Goal: Find specific page/section

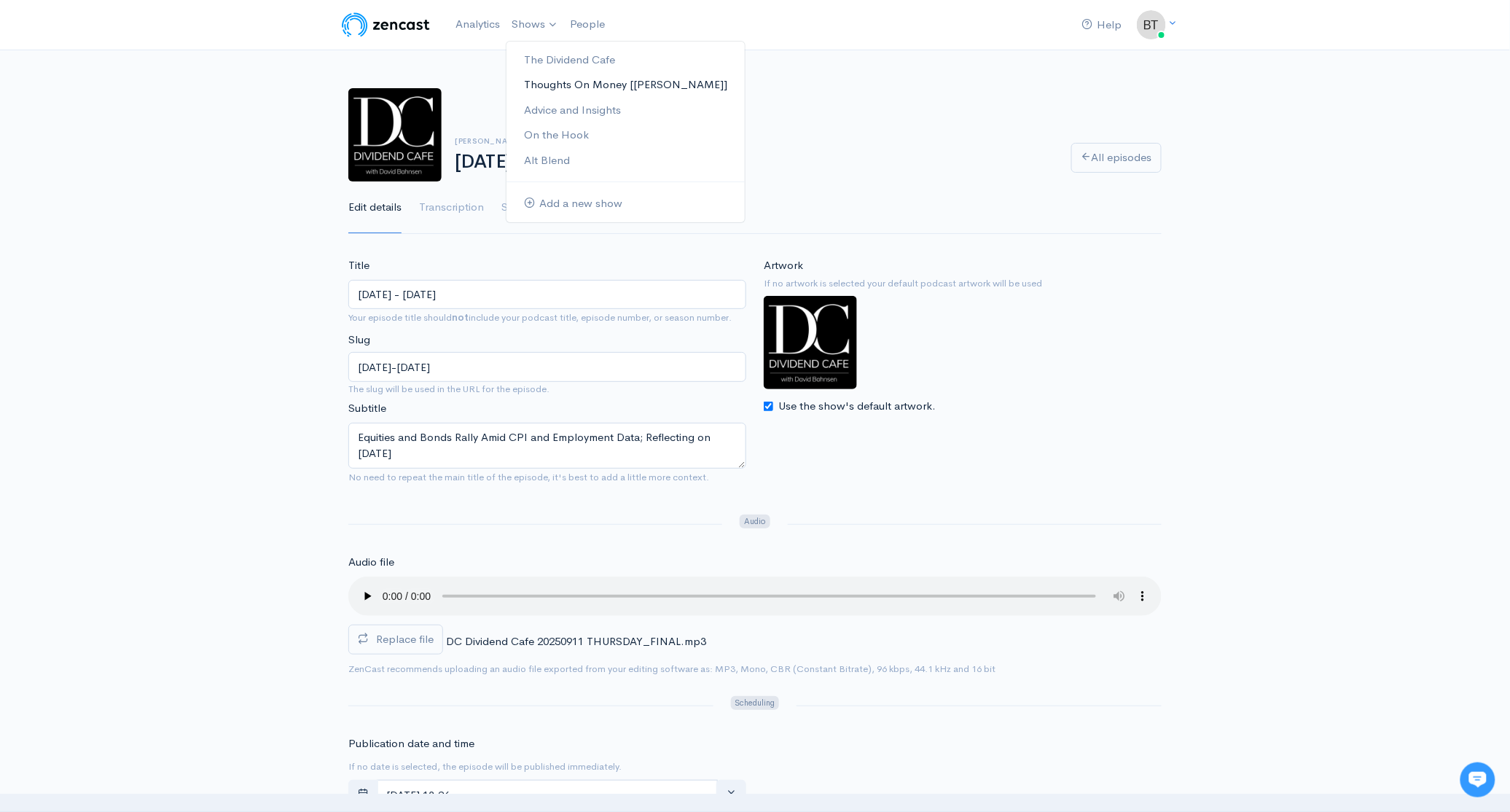
click at [542, 82] on link "Thoughts On Money [[PERSON_NAME]]" at bounding box center [625, 85] width 238 height 25
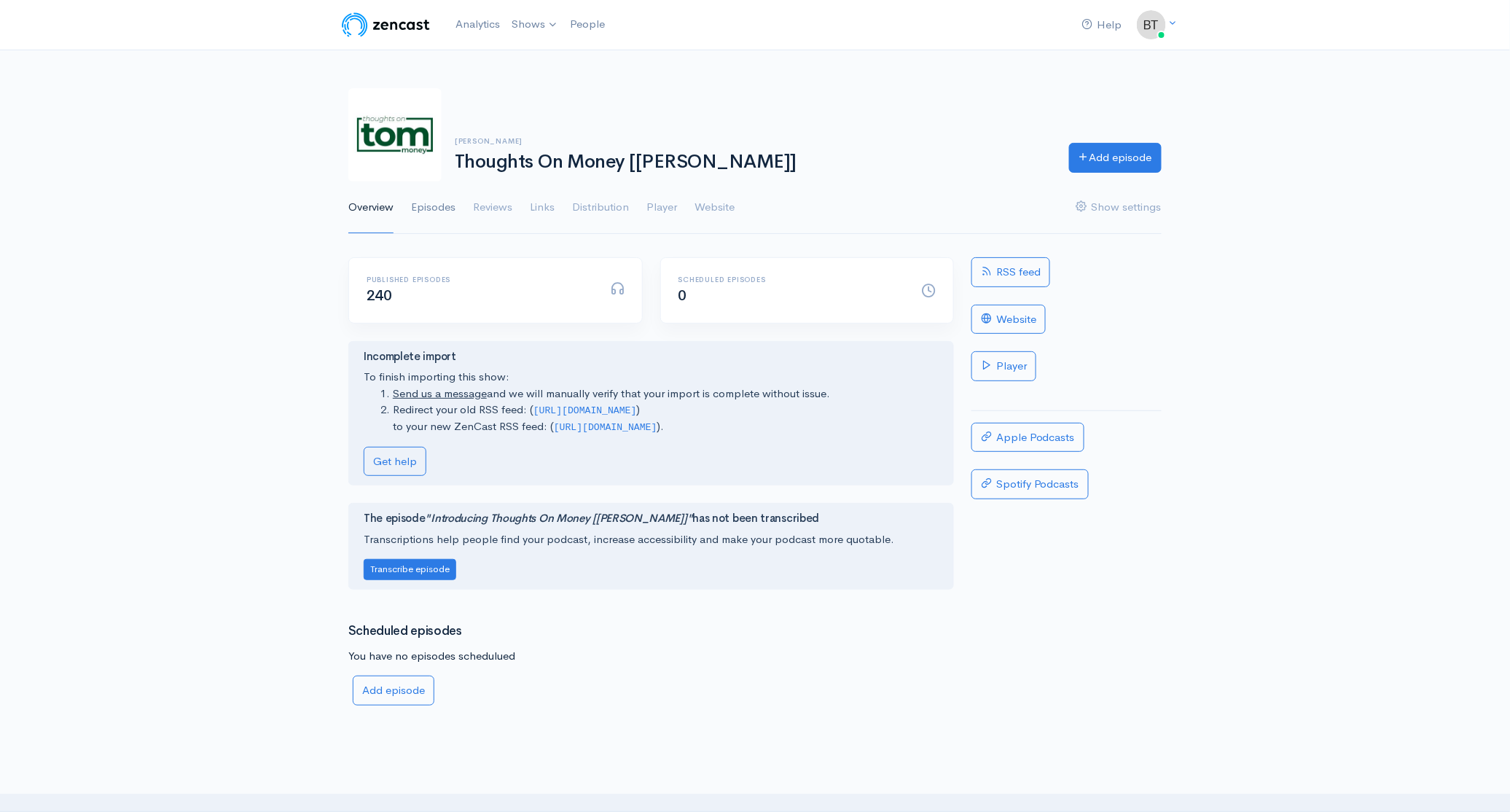
click at [436, 205] on link "Episodes" at bounding box center [433, 208] width 44 height 52
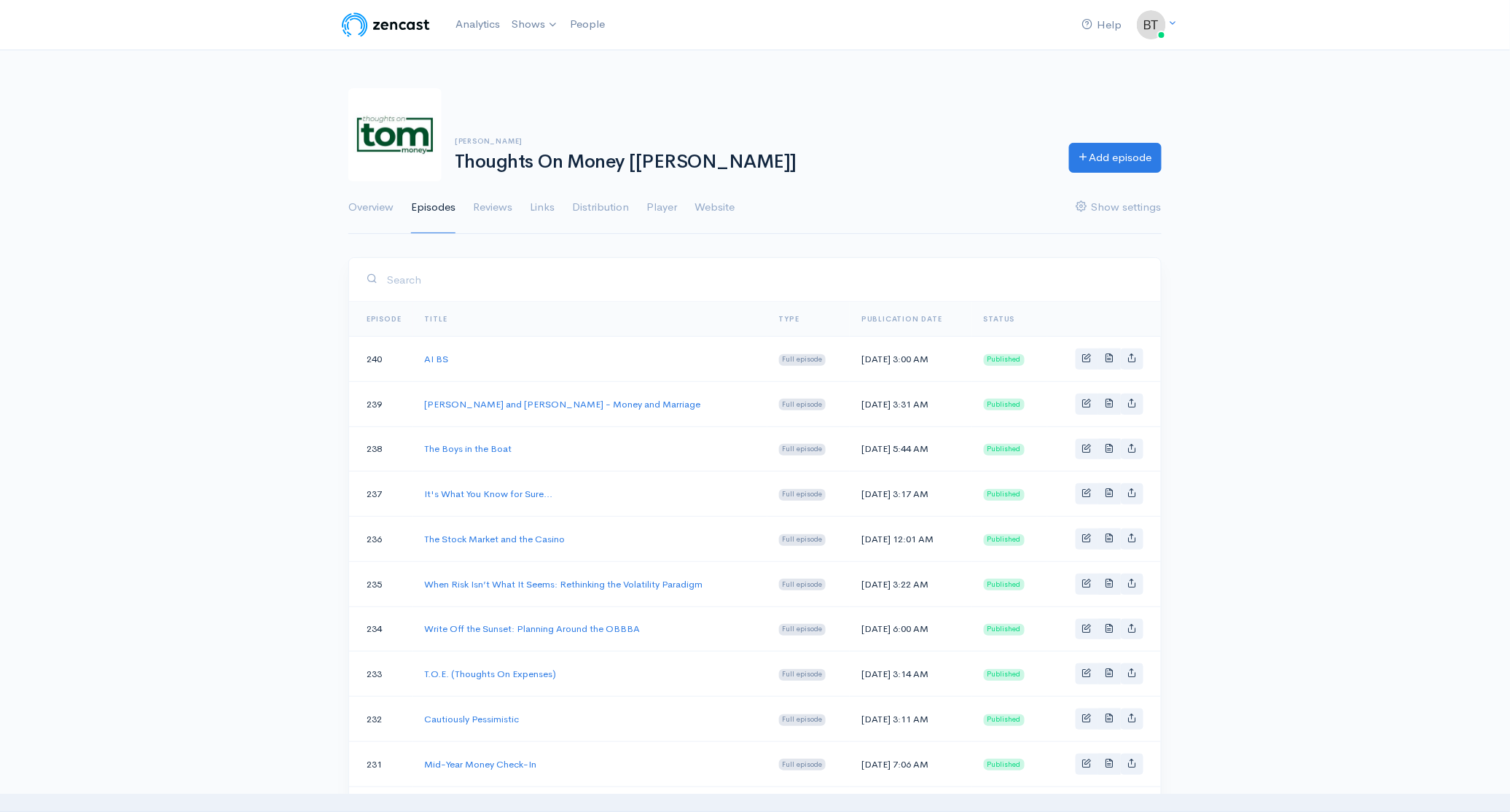
click at [1378, 141] on div "[PERSON_NAME] Thoughts On Money [[PERSON_NAME]] Add episode Overview Episodes R…" at bounding box center [755, 152] width 1510 height 164
click at [1368, 159] on div "[PERSON_NAME] Thoughts On Money [[PERSON_NAME]] Add episode Overview Episodes R…" at bounding box center [755, 152] width 1510 height 164
